Goal: Understand process/instructions: Learn how to perform a task or action

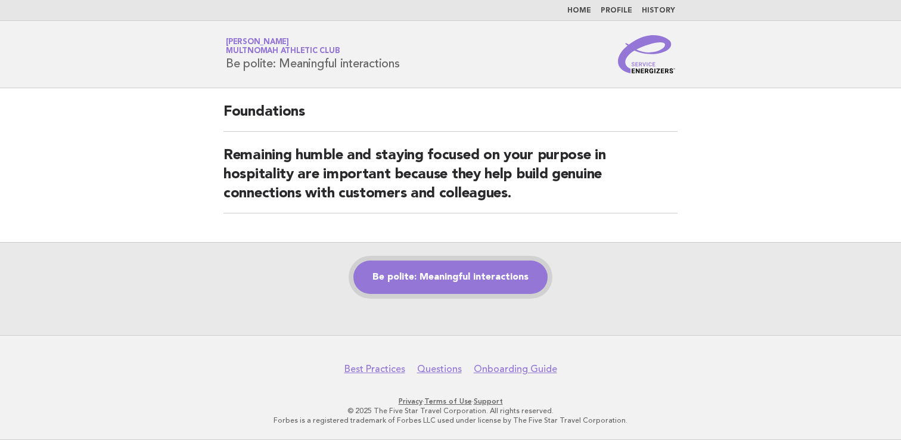
click at [499, 268] on link "Be polite: Meaningful interactions" at bounding box center [450, 276] width 194 height 33
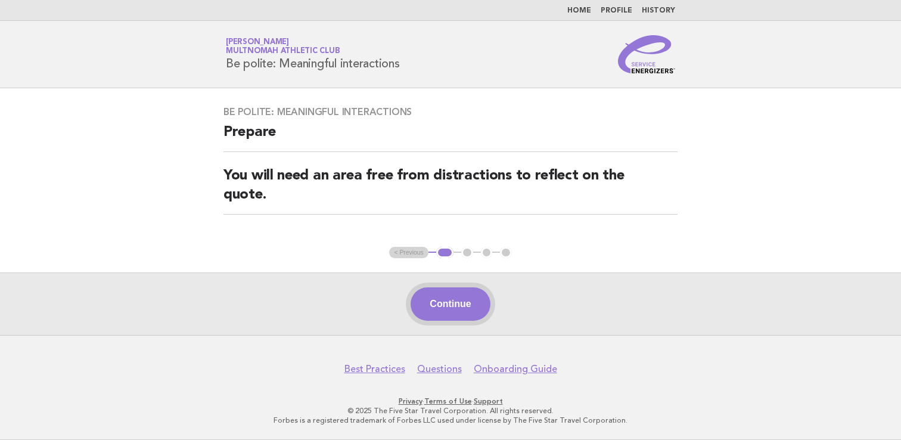
click at [456, 303] on button "Continue" at bounding box center [449, 303] width 79 height 33
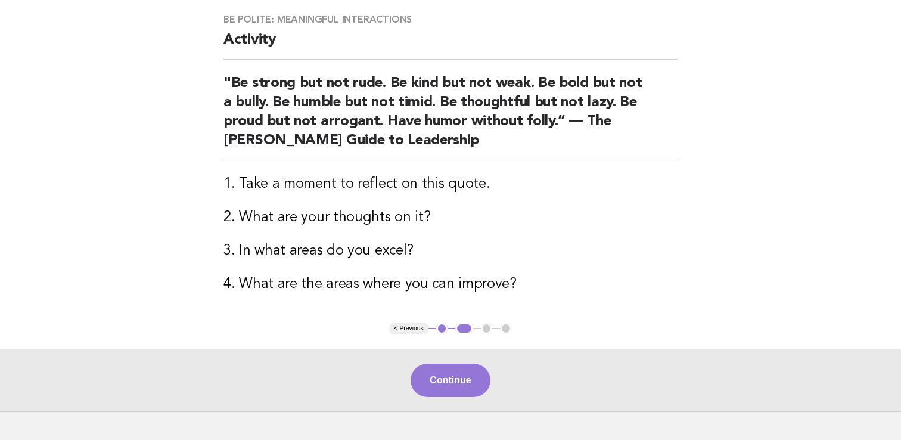
scroll to position [103, 0]
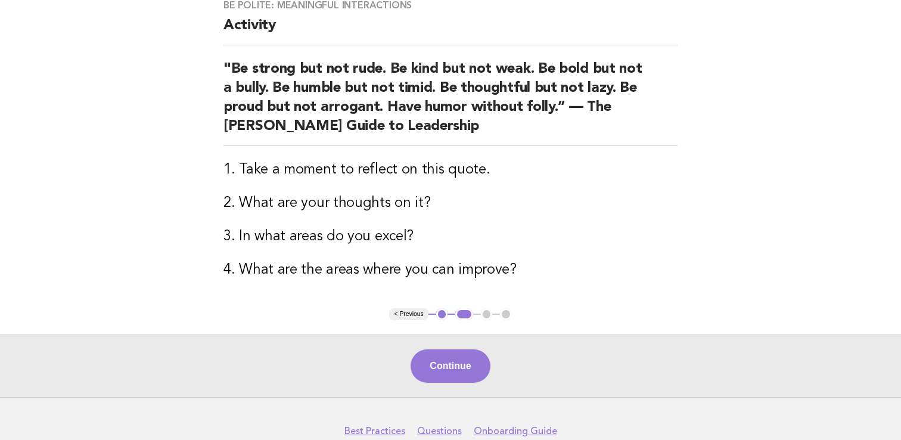
click at [450, 347] on div "Continue" at bounding box center [450, 365] width 901 height 63
click at [447, 357] on button "Continue" at bounding box center [449, 365] width 79 height 33
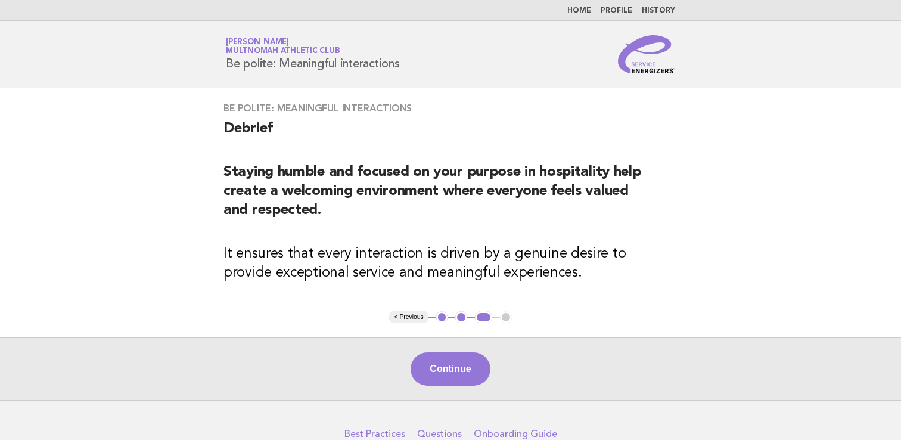
scroll to position [20, 0]
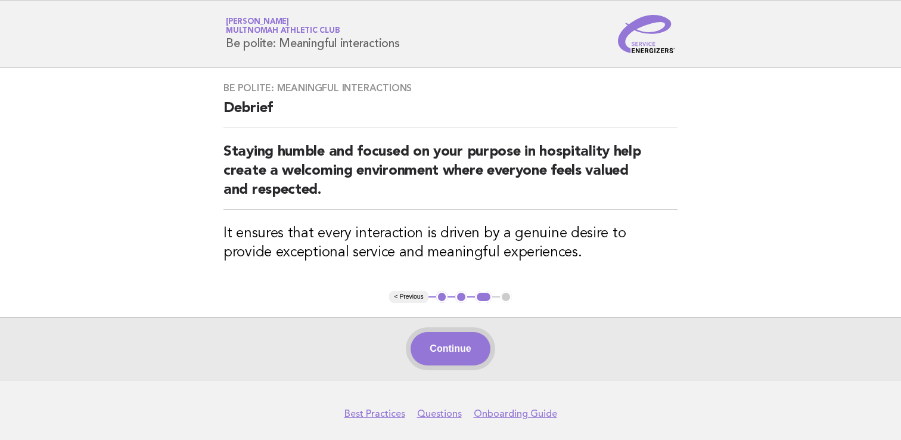
click at [449, 344] on button "Continue" at bounding box center [449, 348] width 79 height 33
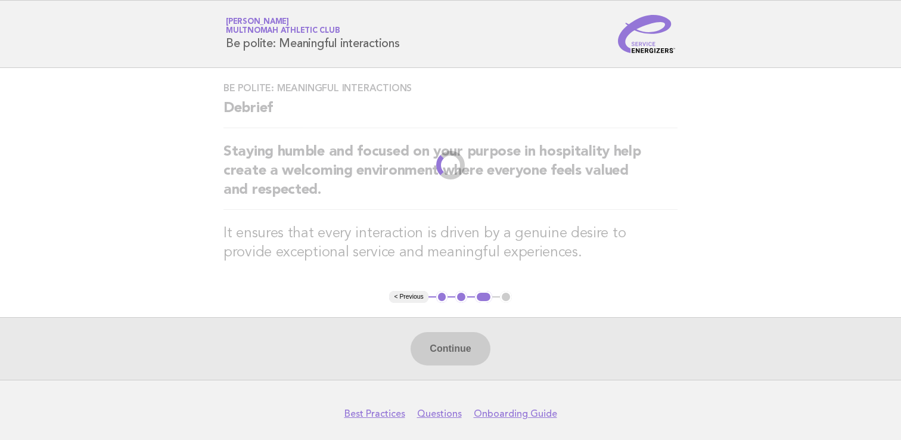
scroll to position [0, 0]
